Goal: Navigation & Orientation: Find specific page/section

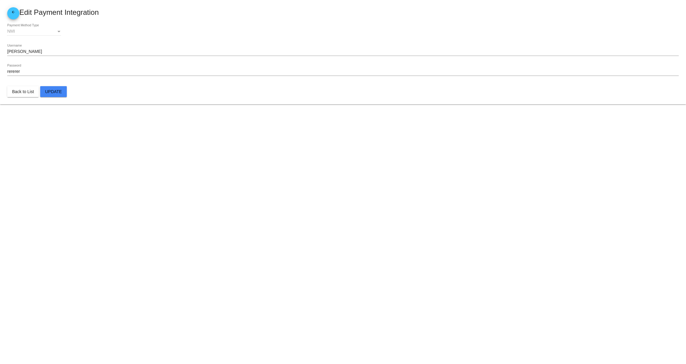
click at [254, 240] on body "arrow_back Edit Payment Integration NMI Payment Method Type [PERSON_NAME] Usern…" at bounding box center [343, 182] width 686 height 364
click at [188, 238] on body "arrow_back Edit Payment Integration NMI Payment Method Type [PERSON_NAME] Usern…" at bounding box center [343, 182] width 686 height 364
click at [164, 221] on body "arrow_back Edit Payment Integration NMI Payment Method Type [PERSON_NAME] Usern…" at bounding box center [343, 182] width 686 height 364
click at [202, 192] on body "arrow_back Edit Payment Integration NMI Payment Method Type [PERSON_NAME] Usern…" at bounding box center [343, 182] width 686 height 364
click at [269, 244] on body "arrow_back Edit Payment Integration NMI Payment Method Type [PERSON_NAME] Usern…" at bounding box center [343, 182] width 686 height 364
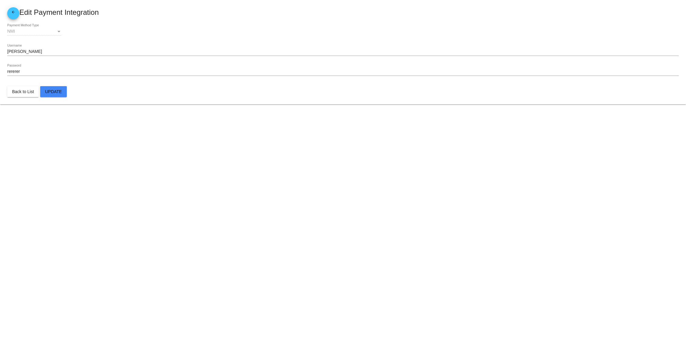
drag, startPoint x: 307, startPoint y: 264, endPoint x: 319, endPoint y: 265, distance: 12.1
click at [310, 264] on body "arrow_back Edit Payment Integration NMI Payment Method Type [PERSON_NAME] Usern…" at bounding box center [343, 182] width 686 height 364
click at [350, 254] on body "arrow_back Edit Payment Integration NMI Payment Method Type [PERSON_NAME] Usern…" at bounding box center [343, 182] width 686 height 364
click at [380, 232] on body "arrow_back Edit Payment Integration NMI Payment Method Type [PERSON_NAME] Usern…" at bounding box center [343, 182] width 686 height 364
click at [412, 215] on body "arrow_back Edit Payment Integration NMI Payment Method Type [PERSON_NAME] Usern…" at bounding box center [343, 182] width 686 height 364
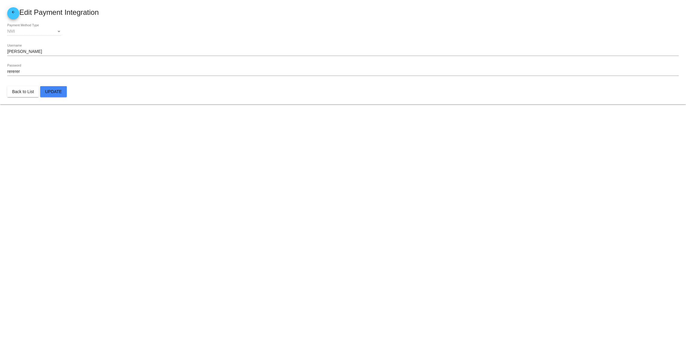
click at [417, 205] on body "arrow_back Edit Payment Integration NMI Payment Method Type [PERSON_NAME] Usern…" at bounding box center [343, 182] width 686 height 364
drag, startPoint x: 323, startPoint y: 216, endPoint x: 317, endPoint y: 218, distance: 6.4
click at [321, 216] on body "arrow_back Edit Payment Integration NMI Payment Method Type [PERSON_NAME] Usern…" at bounding box center [343, 182] width 686 height 364
click at [247, 243] on body "arrow_back Edit Payment Integration NMI Payment Method Type [PERSON_NAME] Usern…" at bounding box center [343, 182] width 686 height 364
click at [209, 232] on body "arrow_back Edit Payment Integration NMI Payment Method Type [PERSON_NAME] Usern…" at bounding box center [343, 182] width 686 height 364
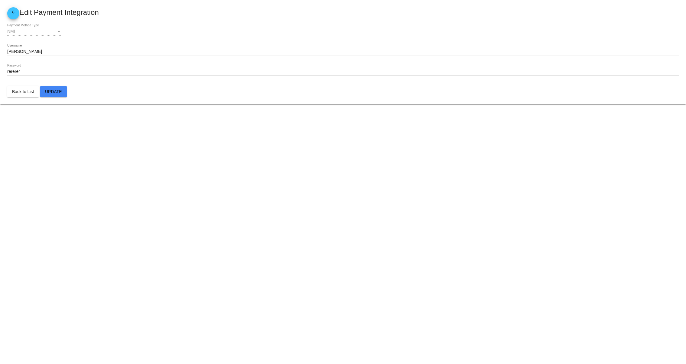
click at [208, 202] on body "arrow_back Edit Payment Integration NMI Payment Method Type [PERSON_NAME] Usern…" at bounding box center [343, 182] width 686 height 364
drag, startPoint x: 380, startPoint y: 192, endPoint x: 360, endPoint y: 202, distance: 21.9
click at [377, 195] on body "arrow_back Edit Payment Integration NMI Payment Method Type [PERSON_NAME] Usern…" at bounding box center [343, 182] width 686 height 364
click at [240, 215] on body "arrow_back Edit Payment Integration NMI Payment Method Type [PERSON_NAME] Usern…" at bounding box center [343, 182] width 686 height 364
drag, startPoint x: 259, startPoint y: 211, endPoint x: 306, endPoint y: 211, distance: 47.1
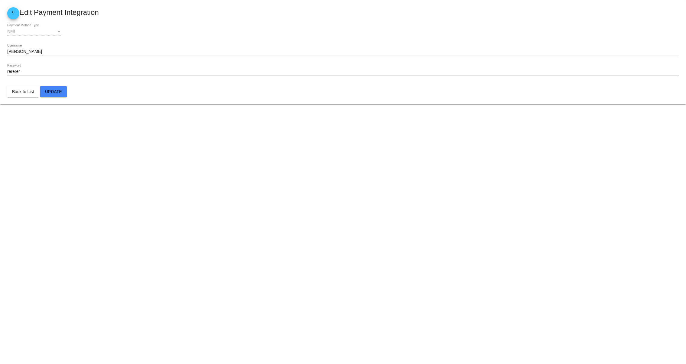
click at [260, 211] on body "arrow_back Edit Payment Integration NMI Payment Method Type [PERSON_NAME] Usern…" at bounding box center [343, 182] width 686 height 364
click at [311, 211] on body "arrow_back Edit Payment Integration NMI Payment Method Type [PERSON_NAME] Usern…" at bounding box center [343, 182] width 686 height 364
click at [346, 211] on body "arrow_back Edit Payment Integration NMI Payment Method Type [PERSON_NAME] Usern…" at bounding box center [343, 182] width 686 height 364
click at [375, 203] on body "arrow_back Edit Payment Integration NMI Payment Method Type [PERSON_NAME] Usern…" at bounding box center [343, 182] width 686 height 364
click at [250, 209] on body "arrow_back Edit Payment Integration NMI Payment Method Type [PERSON_NAME] Usern…" at bounding box center [343, 182] width 686 height 364
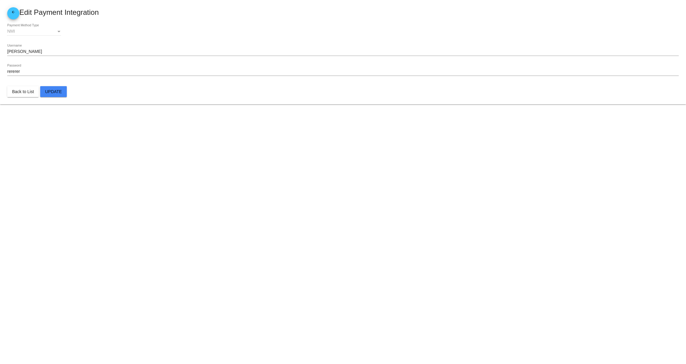
click at [320, 211] on body "arrow_back Edit Payment Integration NMI Payment Method Type [PERSON_NAME] Usern…" at bounding box center [343, 182] width 686 height 364
drag, startPoint x: 361, startPoint y: 206, endPoint x: 405, endPoint y: 196, distance: 45.5
click at [366, 206] on body "arrow_back Edit Payment Integration NMI Payment Method Type [PERSON_NAME] Usern…" at bounding box center [343, 182] width 686 height 364
click at [414, 195] on body "arrow_back Edit Payment Integration NMI Payment Method Type [PERSON_NAME] Usern…" at bounding box center [343, 182] width 686 height 364
click at [441, 188] on body "arrow_back Edit Payment Integration NMI Payment Method Type [PERSON_NAME] Usern…" at bounding box center [343, 182] width 686 height 364
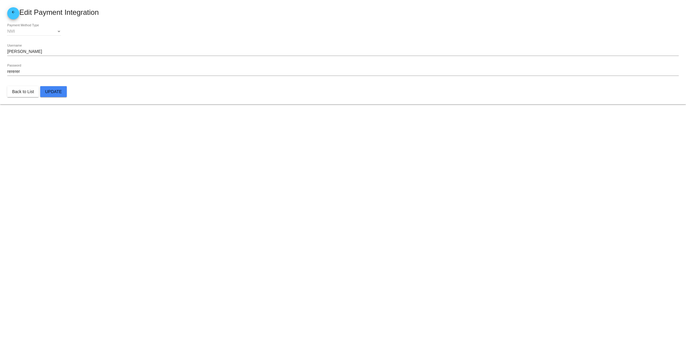
click at [376, 188] on body "arrow_back Edit Payment Integration NMI Payment Method Type [PERSON_NAME] Usern…" at bounding box center [343, 182] width 686 height 364
drag, startPoint x: 301, startPoint y: 201, endPoint x: 252, endPoint y: 214, distance: 51.0
click at [295, 206] on body "arrow_back Edit Payment Integration NMI Payment Method Type [PERSON_NAME] Usern…" at bounding box center [343, 182] width 686 height 364
click at [208, 217] on body "arrow_back Edit Payment Integration NMI Payment Method Type [PERSON_NAME] Usern…" at bounding box center [343, 182] width 686 height 364
click at [145, 219] on body "arrow_back Edit Payment Integration NMI Payment Method Type [PERSON_NAME] Usern…" at bounding box center [343, 182] width 686 height 364
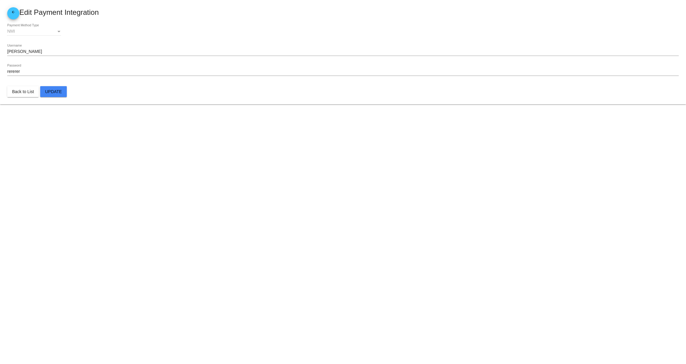
click at [212, 225] on body "arrow_back Edit Payment Integration NMI Payment Method Type [PERSON_NAME] Usern…" at bounding box center [343, 182] width 686 height 364
click at [273, 224] on body "arrow_back Edit Payment Integration NMI Payment Method Type [PERSON_NAME] Usern…" at bounding box center [343, 182] width 686 height 364
drag, startPoint x: 293, startPoint y: 221, endPoint x: 298, endPoint y: 221, distance: 4.8
click at [295, 221] on body "arrow_back Edit Payment Integration NMI Payment Method Type [PERSON_NAME] Usern…" at bounding box center [343, 182] width 686 height 364
click at [325, 218] on body "arrow_back Edit Payment Integration NMI Payment Method Type [PERSON_NAME] Usern…" at bounding box center [343, 182] width 686 height 364
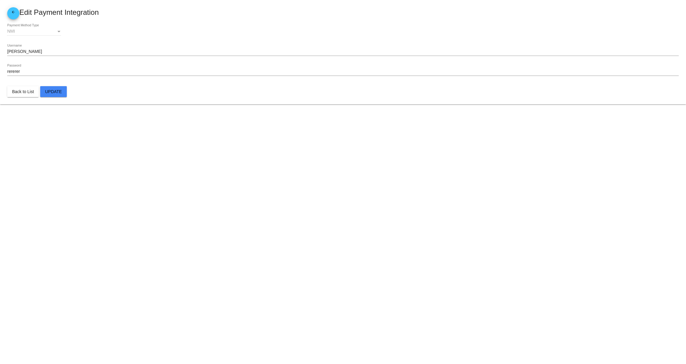
click at [421, 208] on body "arrow_back Edit Payment Integration NMI Payment Method Type [PERSON_NAME] Usern…" at bounding box center [343, 182] width 686 height 364
drag, startPoint x: 467, startPoint y: 208, endPoint x: 495, endPoint y: 207, distance: 27.5
click at [468, 208] on body "arrow_back Edit Payment Integration NMI Payment Method Type [PERSON_NAME] Usern…" at bounding box center [343, 182] width 686 height 364
click at [496, 207] on body "arrow_back Edit Payment Integration NMI Payment Method Type [PERSON_NAME] Usern…" at bounding box center [343, 182] width 686 height 364
click at [299, 213] on body "arrow_back Edit Payment Integration NMI Payment Method Type [PERSON_NAME] Usern…" at bounding box center [343, 182] width 686 height 364
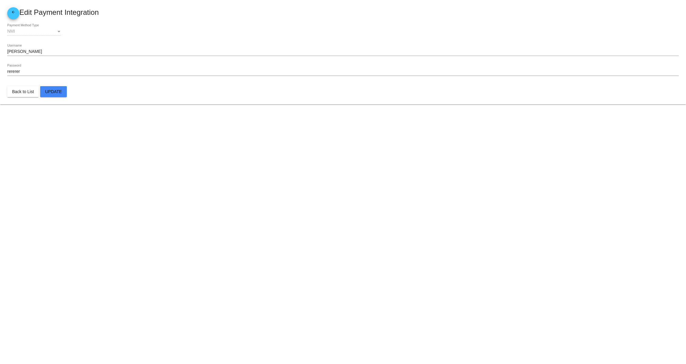
drag, startPoint x: 319, startPoint y: 213, endPoint x: 327, endPoint y: 213, distance: 7.3
click at [322, 213] on body "arrow_back Edit Payment Integration NMI Payment Method Type [PERSON_NAME] Usern…" at bounding box center [343, 182] width 686 height 364
click at [363, 208] on body "arrow_back Edit Payment Integration NMI Payment Method Type [PERSON_NAME] Usern…" at bounding box center [343, 182] width 686 height 364
click at [409, 196] on body "arrow_back Edit Payment Integration NMI Payment Method Type [PERSON_NAME] Usern…" at bounding box center [343, 182] width 686 height 364
click at [451, 189] on body "arrow_back Edit Payment Integration NMI Payment Method Type [PERSON_NAME] Usern…" at bounding box center [343, 182] width 686 height 364
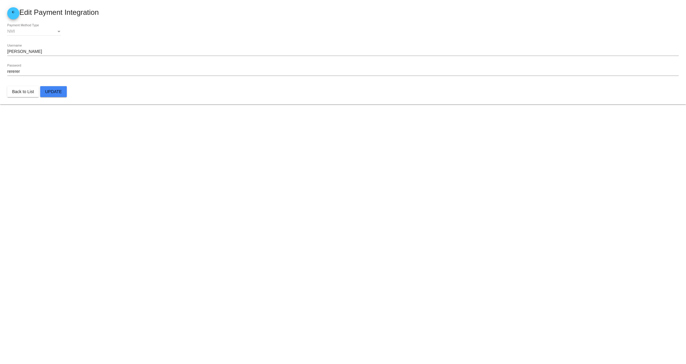
click at [296, 209] on body "arrow_back Edit Payment Integration NMI Payment Method Type [PERSON_NAME] Usern…" at bounding box center [343, 182] width 686 height 364
click at [337, 211] on body "arrow_back Edit Payment Integration NMI Payment Method Type [PERSON_NAME] Usern…" at bounding box center [343, 182] width 686 height 364
click at [382, 211] on body "arrow_back Edit Payment Integration NMI Payment Method Type [PERSON_NAME] Usern…" at bounding box center [343, 182] width 686 height 364
drag, startPoint x: 405, startPoint y: 208, endPoint x: 411, endPoint y: 208, distance: 6.0
click at [408, 208] on body "arrow_back Edit Payment Integration NMI Payment Method Type [PERSON_NAME] Usern…" at bounding box center [343, 182] width 686 height 364
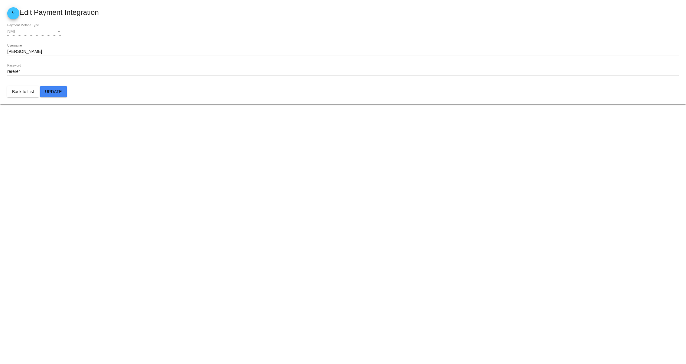
click at [429, 205] on body "arrow_back Edit Payment Integration NMI Payment Method Type [PERSON_NAME] Usern…" at bounding box center [343, 182] width 686 height 364
click at [208, 220] on body "arrow_back Edit Payment Integration NMI Payment Method Type [PERSON_NAME] Usern…" at bounding box center [343, 182] width 686 height 364
drag, startPoint x: 279, startPoint y: 211, endPoint x: 308, endPoint y: 208, distance: 29.1
click at [283, 211] on body "arrow_back Edit Payment Integration NMI Payment Method Type [PERSON_NAME] Usern…" at bounding box center [343, 182] width 686 height 364
drag, startPoint x: 314, startPoint y: 207, endPoint x: 332, endPoint y: 203, distance: 18.5
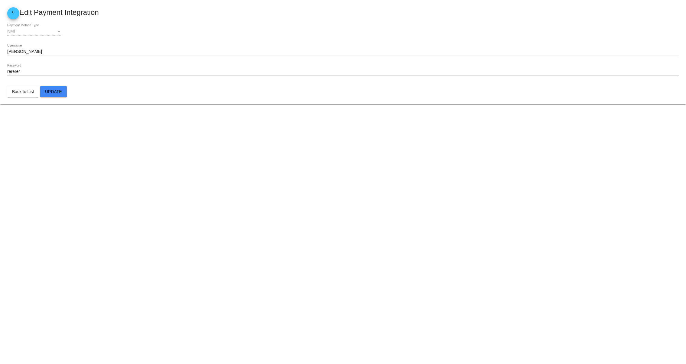
click at [316, 207] on body "arrow_back Edit Payment Integration NMI Payment Method Type [PERSON_NAME] Usern…" at bounding box center [343, 182] width 686 height 364
click at [342, 201] on body "arrow_back Edit Payment Integration NMI Payment Method Type [PERSON_NAME] Usern…" at bounding box center [343, 182] width 686 height 364
click at [369, 201] on body "arrow_back Edit Payment Integration NMI Payment Method Type [PERSON_NAME] Usern…" at bounding box center [343, 182] width 686 height 364
drag, startPoint x: 400, startPoint y: 198, endPoint x: 418, endPoint y: 197, distance: 18.2
click at [403, 198] on body "arrow_back Edit Payment Integration NMI Payment Method Type [PERSON_NAME] Usern…" at bounding box center [343, 182] width 686 height 364
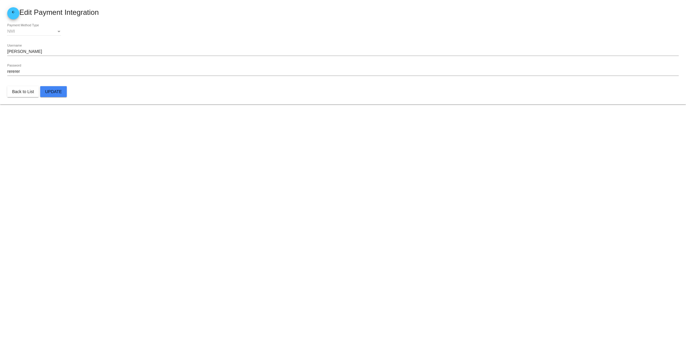
click at [431, 196] on body "arrow_back Edit Payment Integration NMI Payment Method Type [PERSON_NAME] Usern…" at bounding box center [343, 182] width 686 height 364
click at [468, 189] on body "arrow_back Edit Payment Integration NMI Payment Method Type [PERSON_NAME] Usern…" at bounding box center [343, 182] width 686 height 364
click at [357, 213] on body "arrow_back Edit Payment Integration NMI Payment Method Type [PERSON_NAME] Usern…" at bounding box center [343, 182] width 686 height 364
click at [308, 215] on body "arrow_back Edit Payment Integration NMI Payment Method Type [PERSON_NAME] Usern…" at bounding box center [343, 182] width 686 height 364
click at [269, 213] on body "arrow_back Edit Payment Integration NMI Payment Method Type [PERSON_NAME] Usern…" at bounding box center [343, 182] width 686 height 364
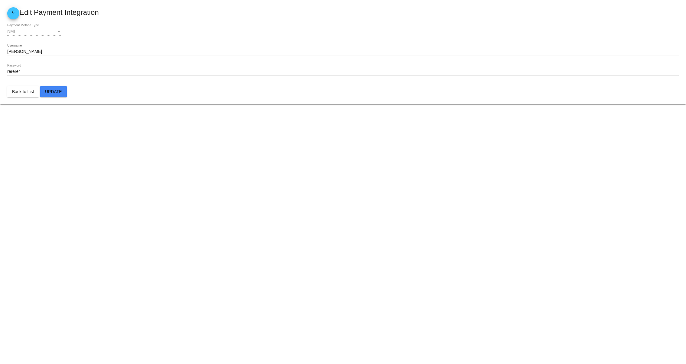
click at [268, 192] on body "arrow_back Edit Payment Integration NMI Payment Method Type [PERSON_NAME] Usern…" at bounding box center [343, 182] width 686 height 364
drag, startPoint x: 312, startPoint y: 180, endPoint x: 346, endPoint y: 177, distance: 34.0
click at [315, 180] on body "arrow_back Edit Payment Integration NMI Payment Method Type [PERSON_NAME] Usern…" at bounding box center [343, 182] width 686 height 364
drag, startPoint x: 346, startPoint y: 177, endPoint x: 351, endPoint y: 177, distance: 4.8
click at [347, 177] on body "arrow_back Edit Payment Integration NMI Payment Method Type [PERSON_NAME] Usern…" at bounding box center [343, 182] width 686 height 364
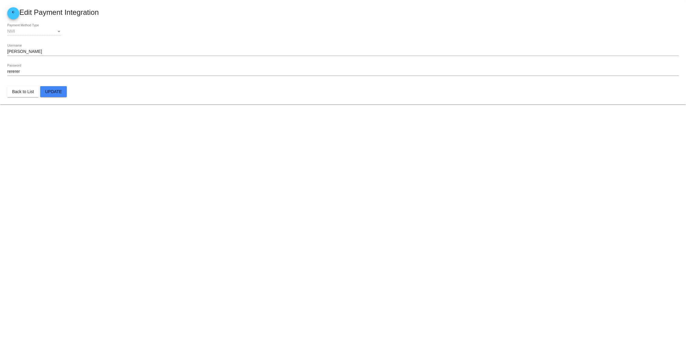
click at [373, 178] on body "arrow_back Edit Payment Integration NMI Payment Method Type [PERSON_NAME] Usern…" at bounding box center [343, 182] width 686 height 364
click at [359, 219] on body "arrow_back Edit Payment Integration NMI Payment Method Type [PERSON_NAME] Usern…" at bounding box center [343, 182] width 686 height 364
click at [382, 224] on body "arrow_back Edit Payment Integration NMI Payment Method Type [PERSON_NAME] Usern…" at bounding box center [343, 182] width 686 height 364
click at [415, 213] on body "arrow_back Edit Payment Integration NMI Payment Method Type [PERSON_NAME] Usern…" at bounding box center [343, 182] width 686 height 364
click at [209, 195] on body "arrow_back Edit Payment Integration NMI Payment Method Type [PERSON_NAME] Usern…" at bounding box center [343, 182] width 686 height 364
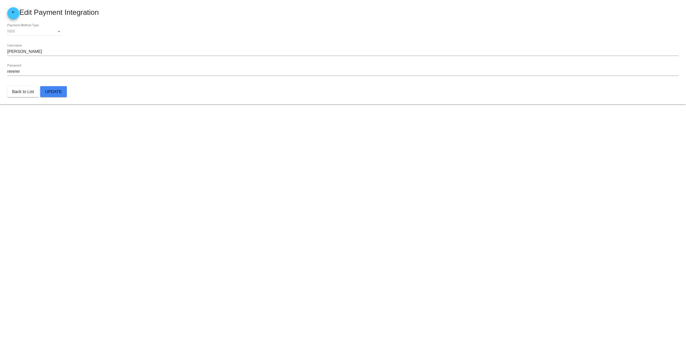
drag, startPoint x: 284, startPoint y: 195, endPoint x: 328, endPoint y: 195, distance: 43.5
click at [287, 195] on body "arrow_back Edit Payment Integration NMI Payment Method Type [PERSON_NAME] Usern…" at bounding box center [343, 182] width 686 height 364
click at [331, 195] on body "arrow_back Edit Payment Integration NMI Payment Method Type [PERSON_NAME] Usern…" at bounding box center [343, 182] width 686 height 364
click at [348, 196] on body "arrow_back Edit Payment Integration NMI Payment Method Type [PERSON_NAME] Usern…" at bounding box center [343, 182] width 686 height 364
click at [371, 196] on body "arrow_back Edit Payment Integration NMI Payment Method Type [PERSON_NAME] Usern…" at bounding box center [343, 182] width 686 height 364
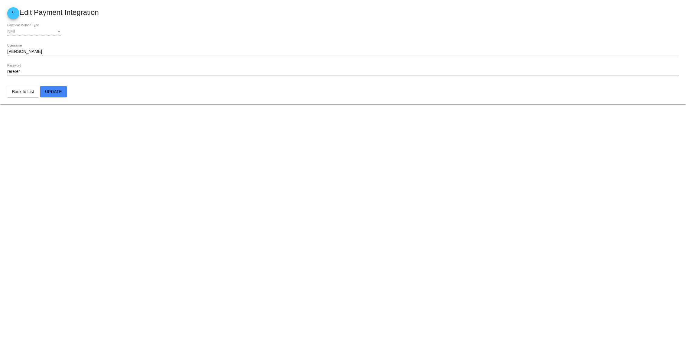
click at [405, 196] on body "arrow_back Edit Payment Integration NMI Payment Method Type [PERSON_NAME] Usern…" at bounding box center [343, 182] width 686 height 364
drag, startPoint x: 394, startPoint y: 184, endPoint x: 282, endPoint y: 202, distance: 113.8
click at [393, 185] on body "arrow_back Edit Payment Integration NMI Payment Method Type [PERSON_NAME] Usern…" at bounding box center [343, 182] width 686 height 364
click at [281, 202] on body "arrow_back Edit Payment Integration NMI Payment Method Type [PERSON_NAME] Usern…" at bounding box center [343, 182] width 686 height 364
drag, startPoint x: 221, startPoint y: 212, endPoint x: 261, endPoint y: 217, distance: 40.2
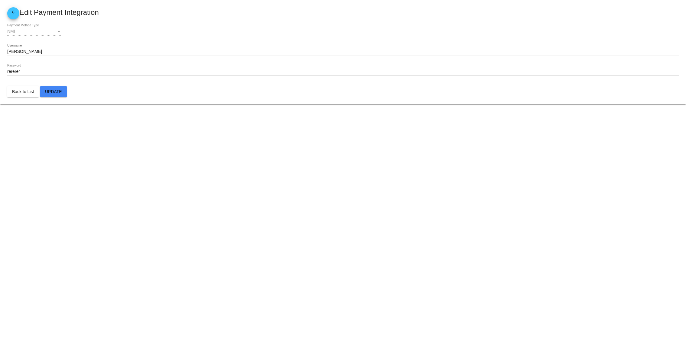
click at [221, 212] on body "arrow_back Edit Payment Integration NMI Payment Method Type [PERSON_NAME] Usern…" at bounding box center [343, 182] width 686 height 364
click at [288, 220] on body "arrow_back Edit Payment Integration NMI Payment Method Type [PERSON_NAME] Usern…" at bounding box center [343, 182] width 686 height 364
click at [323, 220] on body "arrow_back Edit Payment Integration NMI Payment Method Type [PERSON_NAME] Usern…" at bounding box center [343, 182] width 686 height 364
click at [343, 215] on body "arrow_back Edit Payment Integration NMI Payment Method Type [PERSON_NAME] Usern…" at bounding box center [343, 182] width 686 height 364
click at [369, 208] on body "arrow_back Edit Payment Integration NMI Payment Method Type [PERSON_NAME] Usern…" at bounding box center [343, 182] width 686 height 364
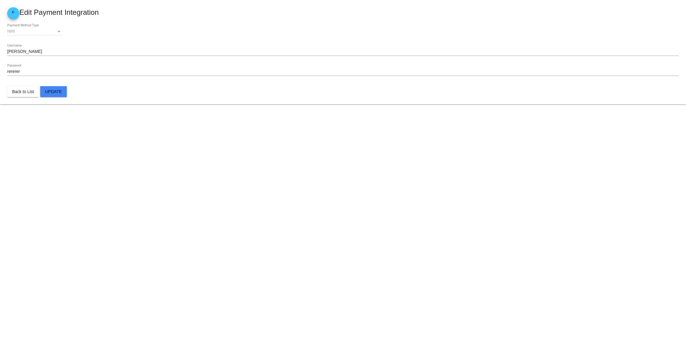
click at [224, 219] on body "arrow_back Edit Payment Integration NMI Payment Method Type [PERSON_NAME] Usern…" at bounding box center [343, 182] width 686 height 364
drag, startPoint x: 268, startPoint y: 213, endPoint x: 287, endPoint y: 214, distance: 19.4
click at [269, 214] on body "arrow_back Edit Payment Integration NMI Payment Method Type [PERSON_NAME] Usern…" at bounding box center [343, 182] width 686 height 364
click at [288, 214] on body "arrow_back Edit Payment Integration NMI Payment Method Type [PERSON_NAME] Usern…" at bounding box center [343, 182] width 686 height 364
click at [195, 223] on body "arrow_back Edit Payment Integration NMI Payment Method Type [PERSON_NAME] Usern…" at bounding box center [343, 182] width 686 height 364
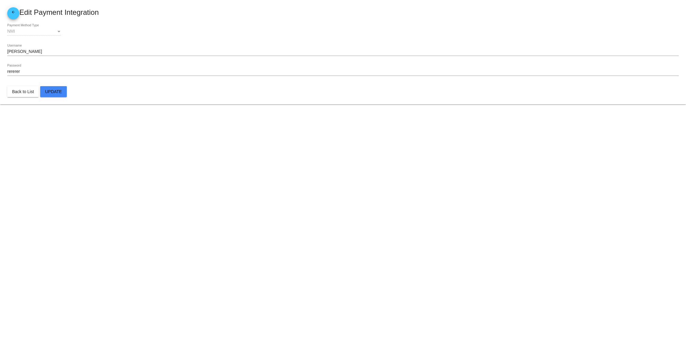
click at [242, 221] on body "arrow_back Edit Payment Integration NMI Payment Method Type [PERSON_NAME] Usern…" at bounding box center [343, 182] width 686 height 364
click at [271, 221] on body "arrow_back Edit Payment Integration NMI Payment Method Type [PERSON_NAME] Usern…" at bounding box center [343, 182] width 686 height 364
click at [288, 221] on body "arrow_back Edit Payment Integration NMI Payment Method Type [PERSON_NAME] Usern…" at bounding box center [343, 182] width 686 height 364
click at [301, 221] on body "arrow_back Edit Payment Integration NMI Payment Method Type [PERSON_NAME] Usern…" at bounding box center [343, 182] width 686 height 364
click at [311, 221] on body "arrow_back Edit Payment Integration NMI Payment Method Type [PERSON_NAME] Usern…" at bounding box center [343, 182] width 686 height 364
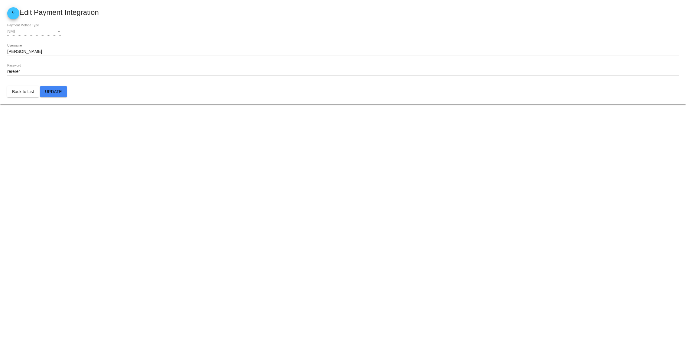
click at [262, 246] on body "arrow_back Edit Payment Integration NMI Payment Method Type [PERSON_NAME] Usern…" at bounding box center [343, 182] width 686 height 364
click at [255, 244] on body "arrow_back Edit Payment Integration NMI Payment Method Type [PERSON_NAME] Usern…" at bounding box center [343, 182] width 686 height 364
click at [284, 237] on body "arrow_back Edit Payment Integration NMI Payment Method Type [PERSON_NAME] Usern…" at bounding box center [343, 182] width 686 height 364
